Goal: Transaction & Acquisition: Obtain resource

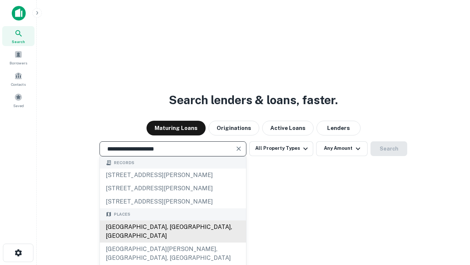
click at [173, 242] on div "Santa Monica, CA, USA" at bounding box center [173, 231] width 146 height 22
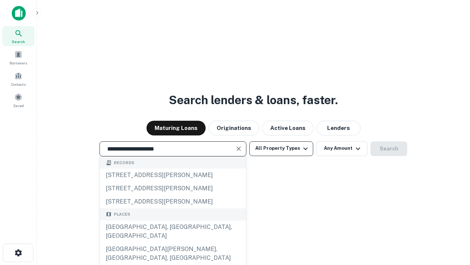
click at [281, 148] on button "All Property Types" at bounding box center [282, 148] width 64 height 15
type input "**********"
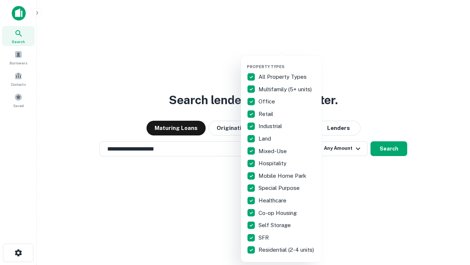
click at [287, 62] on button "button" at bounding box center [287, 62] width 81 height 0
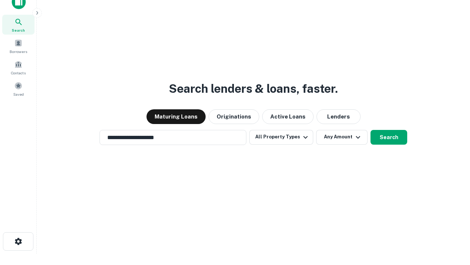
scroll to position [4, 89]
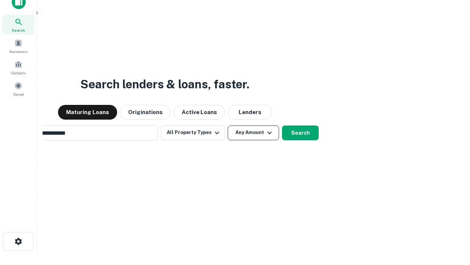
click at [228, 125] on button "Any Amount" at bounding box center [253, 132] width 51 height 15
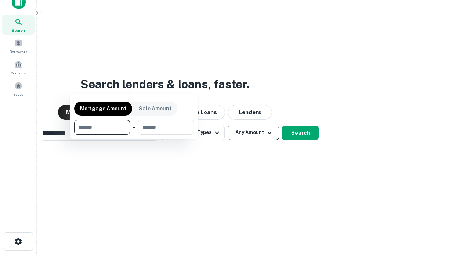
scroll to position [12, 0]
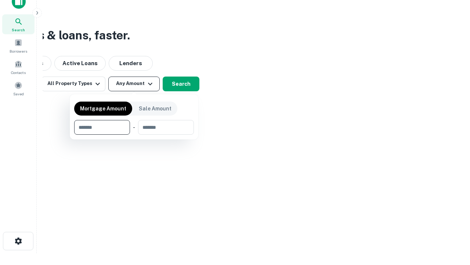
type input "*******"
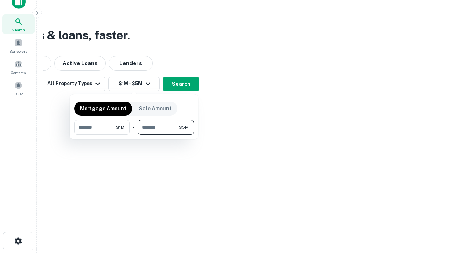
type input "*******"
click at [134, 134] on button "button" at bounding box center [134, 134] width 120 height 0
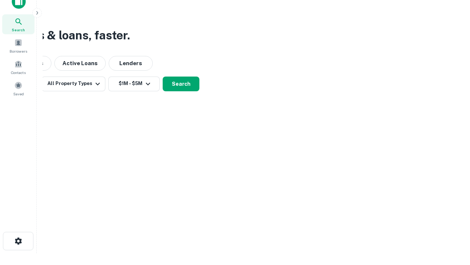
scroll to position [4, 136]
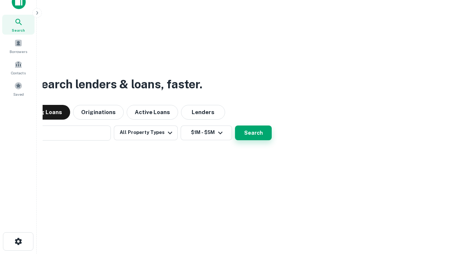
click at [235, 125] on button "Search" at bounding box center [253, 132] width 37 height 15
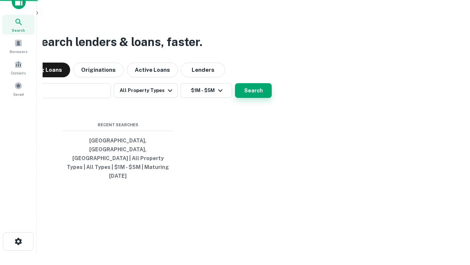
scroll to position [19, 208]
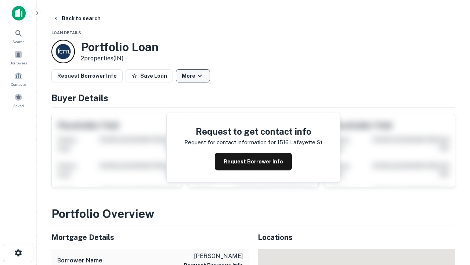
click at [193, 76] on button "More" at bounding box center [193, 75] width 34 height 13
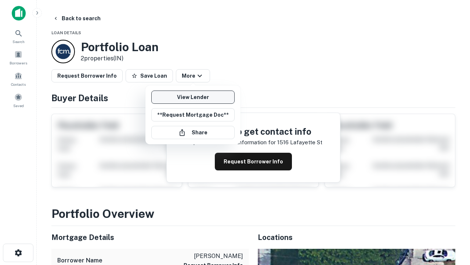
click at [193, 97] on link "View Lender" at bounding box center [192, 96] width 83 height 13
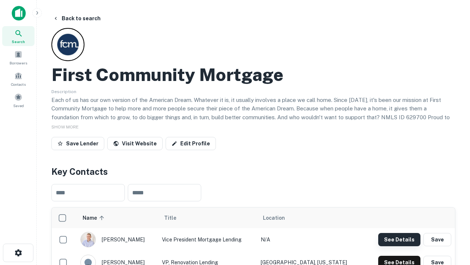
click at [399, 239] on button "See Details" at bounding box center [399, 239] width 42 height 13
